Goal: Download file/media

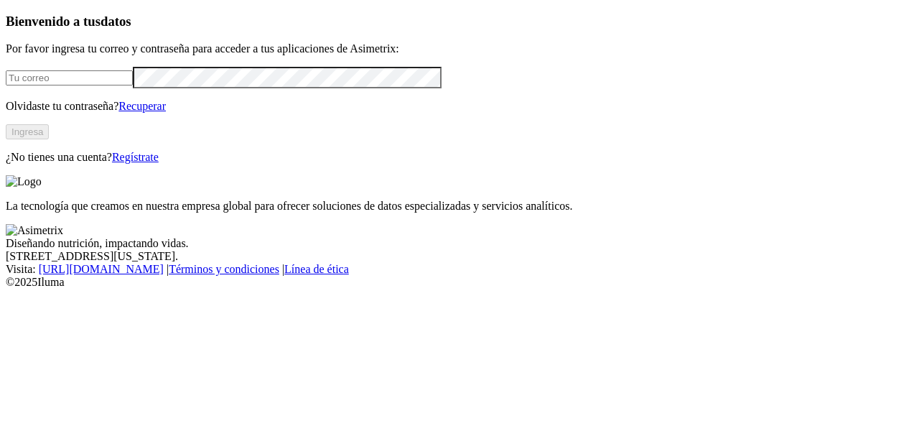
type input "[EMAIL_ADDRESS][DOMAIN_NAME]"
click at [49, 139] on button "Ingresa" at bounding box center [27, 131] width 43 height 15
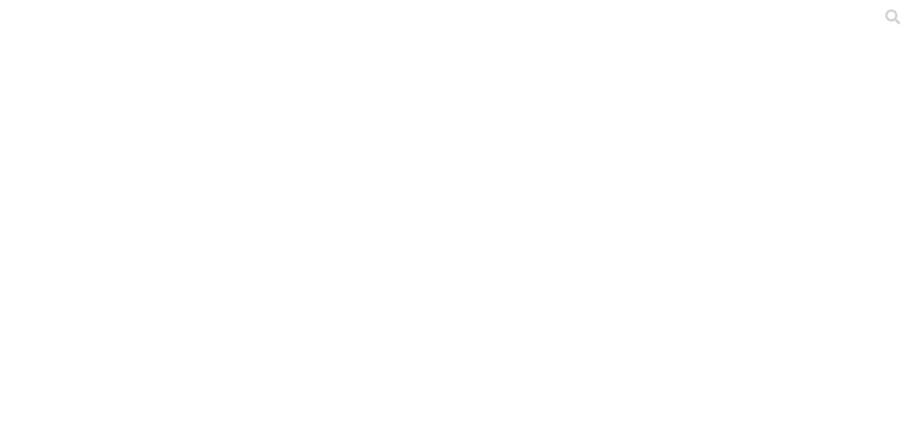
type input "laes"
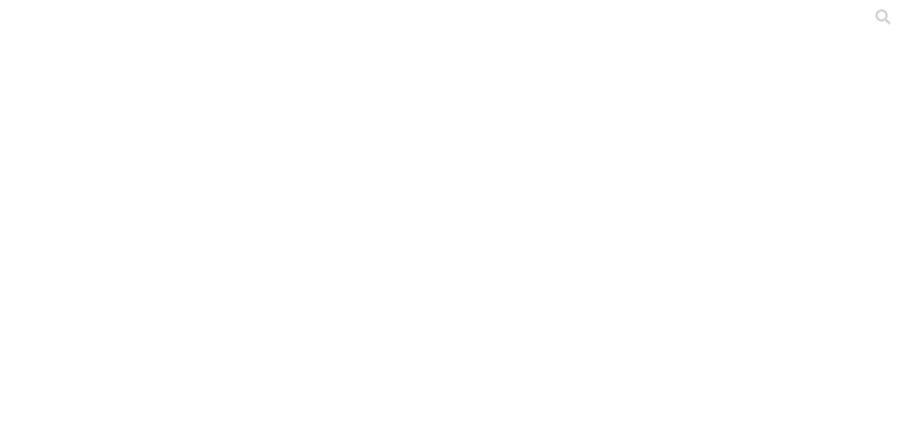
drag, startPoint x: 266, startPoint y: 229, endPoint x: 148, endPoint y: 228, distance: 117.8
copy link "Precebo 2025 (1).xls"
